Goal: Task Accomplishment & Management: Manage account settings

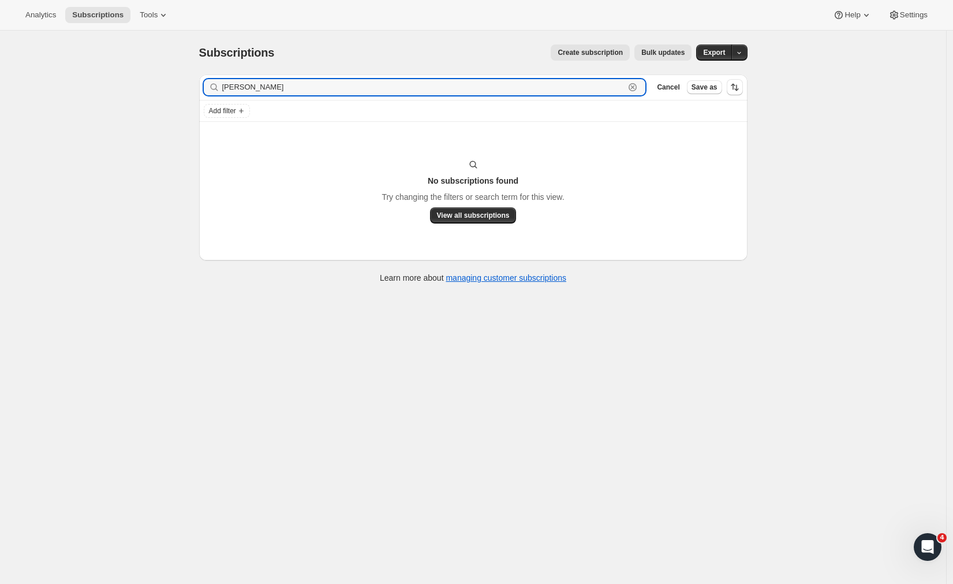
drag, startPoint x: 251, startPoint y: 86, endPoint x: 190, endPoint y: 85, distance: 61.2
click at [191, 87] on div "Subscriptions. This page is ready Subscriptions Create subscription Bulk update…" at bounding box center [473, 163] width 576 height 264
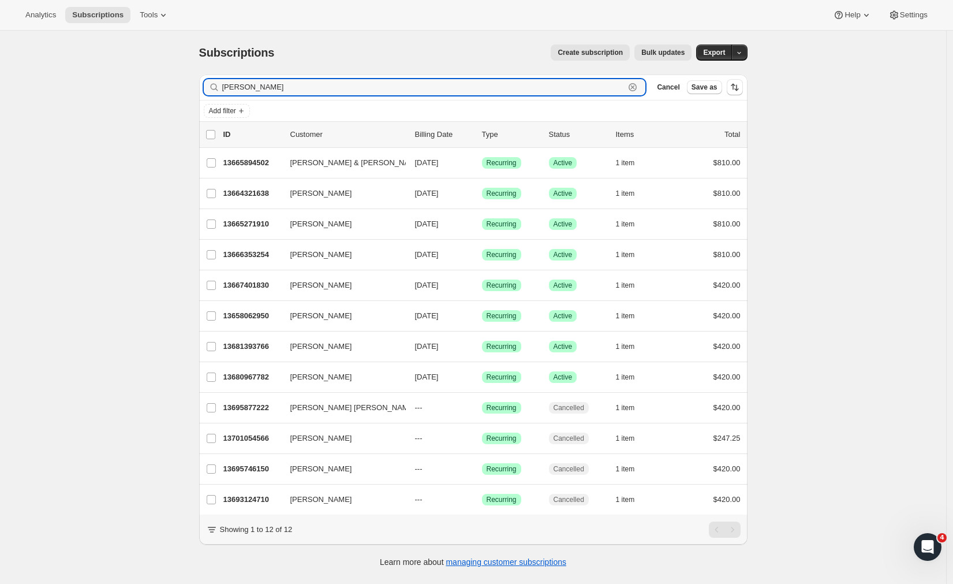
drag, startPoint x: 278, startPoint y: 87, endPoint x: 155, endPoint y: 94, distance: 123.7
click at [175, 76] on div "Subscriptions. This page is ready Subscriptions Create subscription Bulk update…" at bounding box center [473, 323] width 946 height 584
paste input "[PERSON_NAME]"
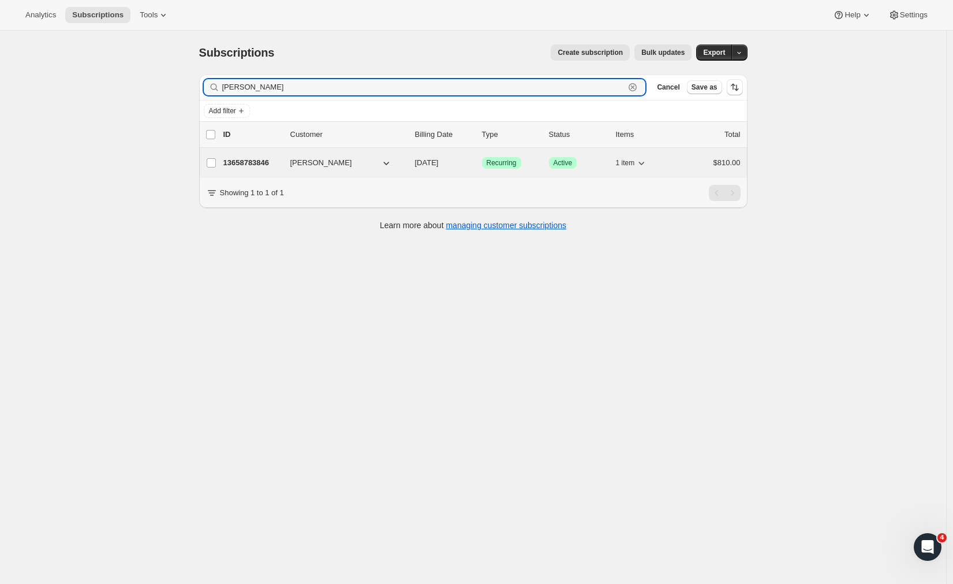
type input "[PERSON_NAME]"
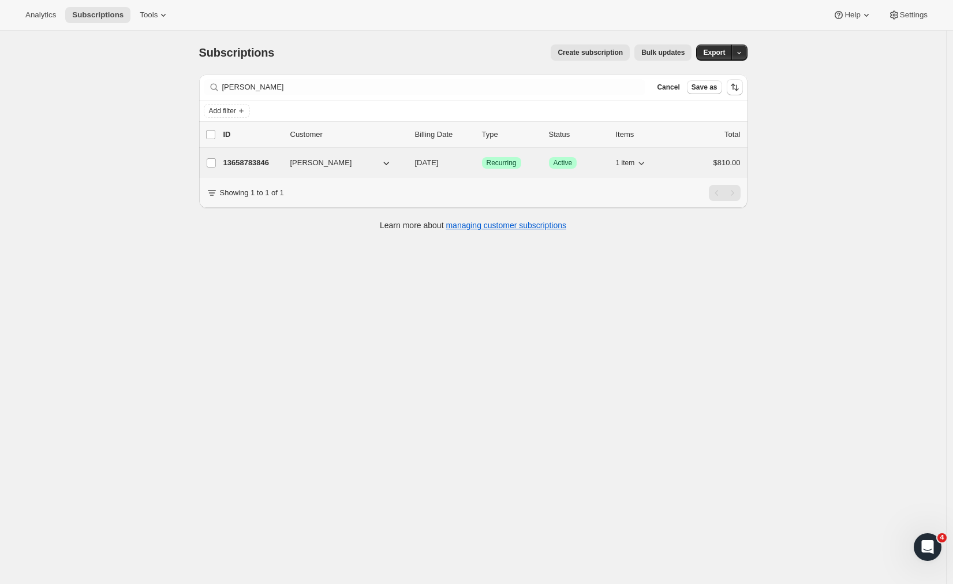
click at [250, 163] on p "13658783846" at bounding box center [252, 163] width 58 height 12
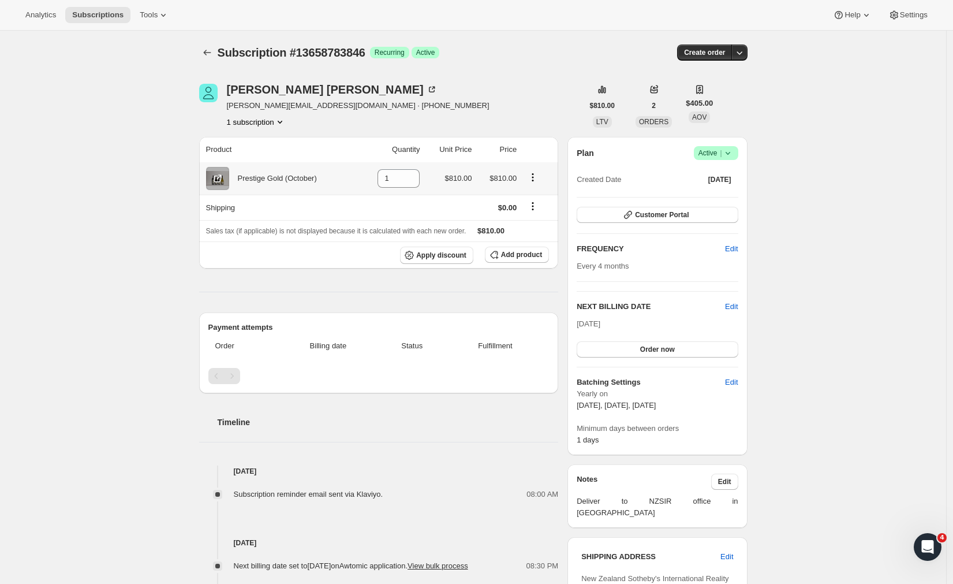
click at [537, 177] on icon "Product actions" at bounding box center [533, 178] width 12 height 12
click at [452, 121] on div "[PERSON_NAME] [PERSON_NAME][EMAIL_ADDRESS][DOMAIN_NAME] · [PHONE_NUMBER] subscr…" at bounding box center [391, 106] width 384 height 44
click at [309, 176] on div "Prestige Gold (October)" at bounding box center [273, 179] width 88 height 12
click at [221, 176] on icon at bounding box center [218, 179] width 12 height 12
